Goal: Navigation & Orientation: Understand site structure

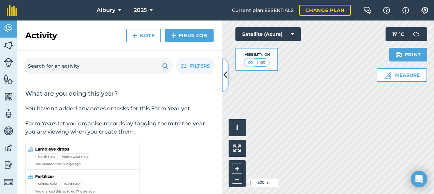
click at [224, 76] on icon at bounding box center [225, 75] width 4 height 12
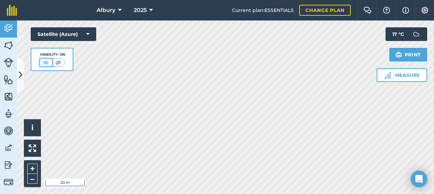
click at [46, 61] on img at bounding box center [46, 62] width 9 height 7
click at [20, 73] on icon at bounding box center [21, 75] width 4 height 12
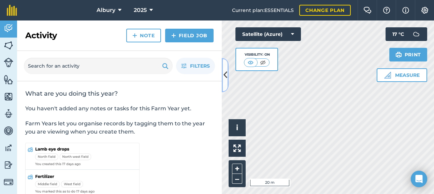
click at [223, 75] on button at bounding box center [225, 75] width 7 height 34
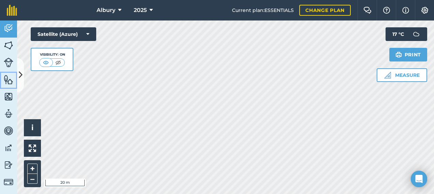
click at [6, 76] on img at bounding box center [9, 79] width 10 height 10
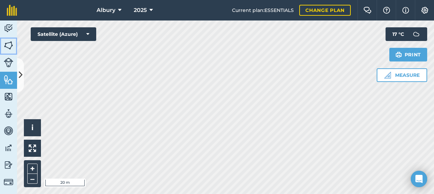
click at [6, 43] on img at bounding box center [9, 45] width 10 height 10
